Goal: Information Seeking & Learning: Learn about a topic

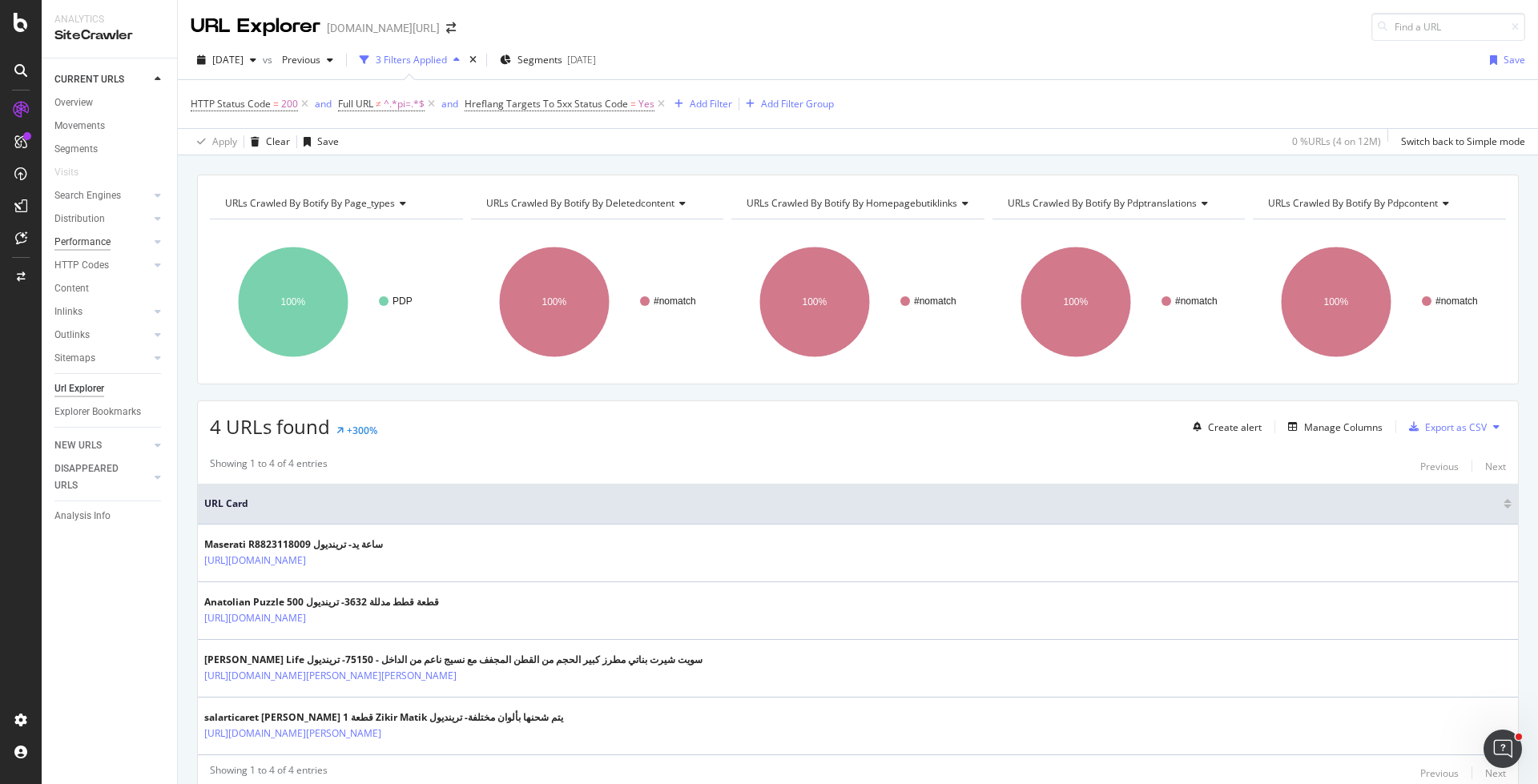
click at [96, 241] on div "Performance" at bounding box center [83, 241] width 56 height 17
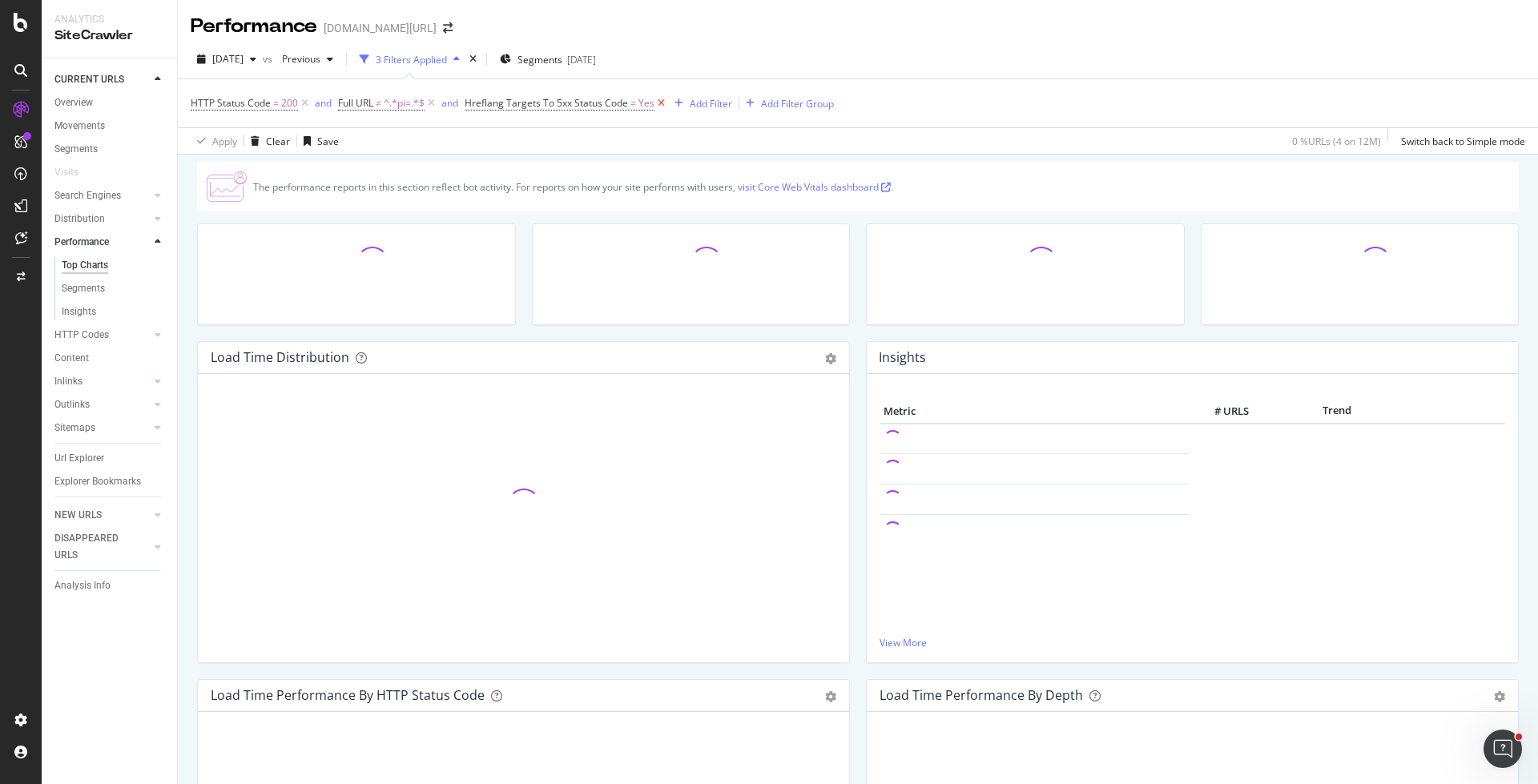
click at [661, 103] on icon at bounding box center [661, 103] width 14 height 16
